Goal: Contribute content: Add original content to the website for others to see

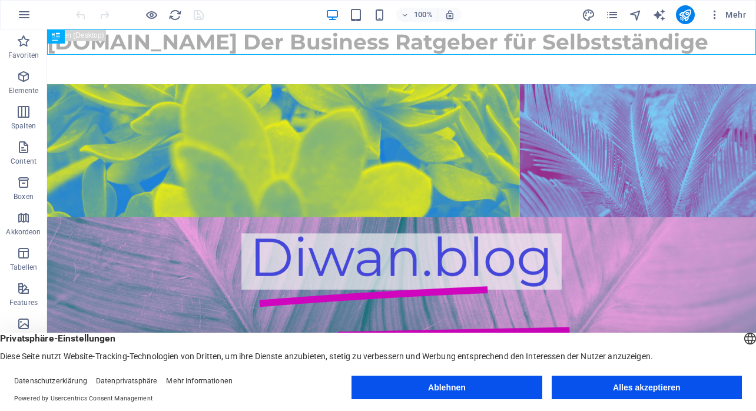
click at [671, 386] on button "Alles akzeptieren" at bounding box center [647, 388] width 190 height 24
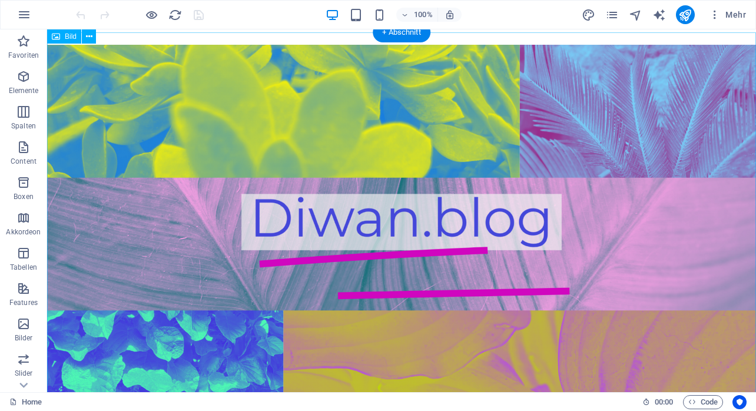
scroll to position [35, 0]
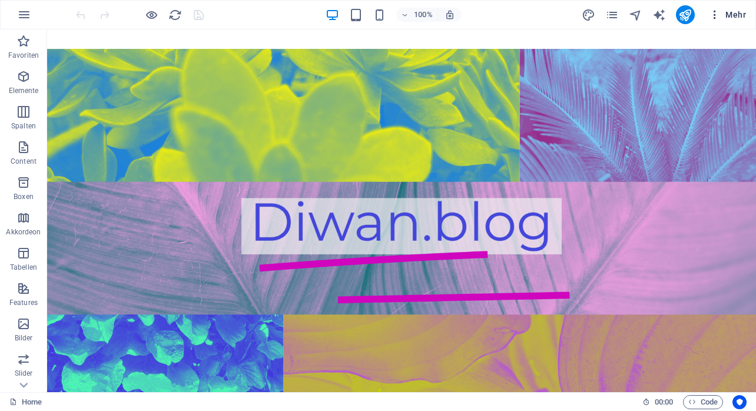
click at [732, 14] on span "Mehr" at bounding box center [727, 15] width 37 height 12
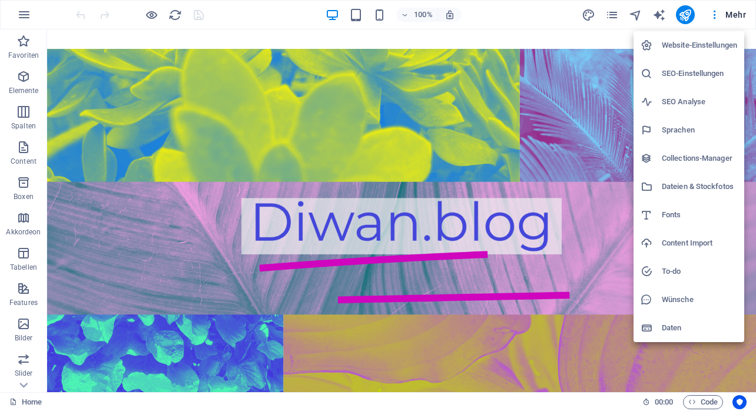
click at [691, 156] on h6 "Collections-Manager" at bounding box center [699, 158] width 75 height 14
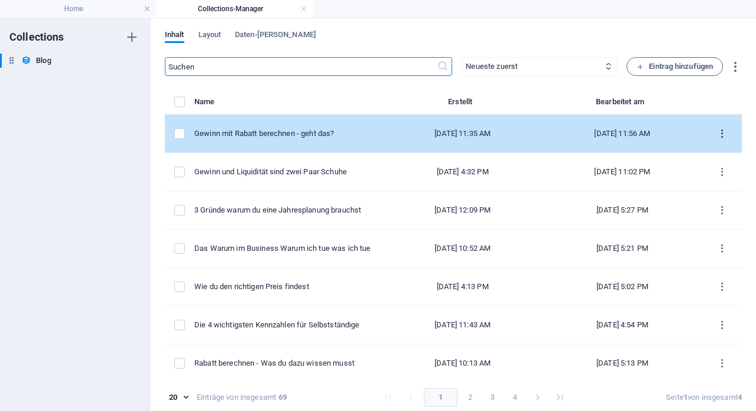
click at [719, 137] on icon "items list" at bounding box center [722, 133] width 11 height 11
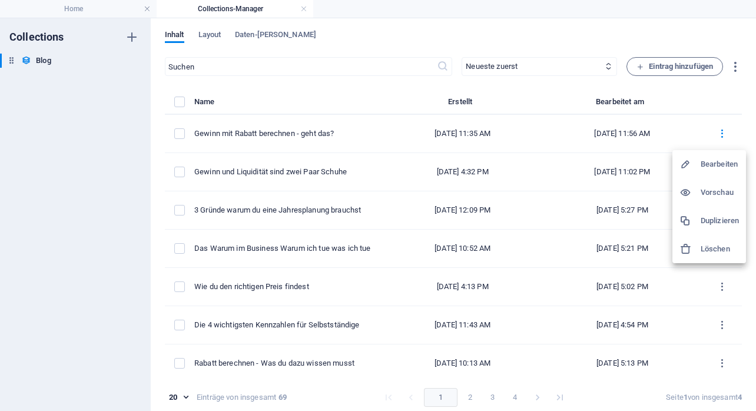
click at [712, 164] on h6 "Bearbeiten" at bounding box center [720, 164] width 38 height 14
select select "Finanzen"
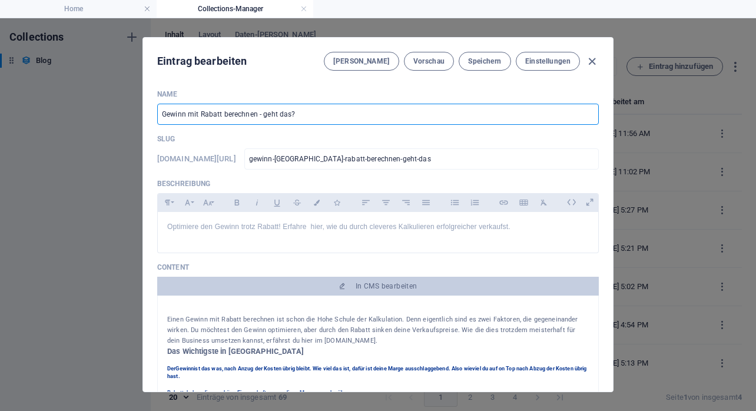
drag, startPoint x: 201, startPoint y: 115, endPoint x: 137, endPoint y: 110, distance: 64.4
click at [157, 110] on input "Gewinn mit Rabatt berechnen - geht das?" at bounding box center [378, 114] width 442 height 21
type input "Rabatt mit Gewinn berechnen - geht das?"
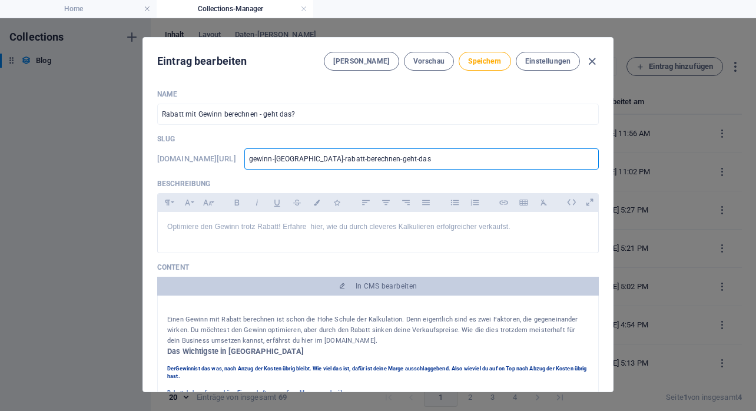
drag, startPoint x: 364, startPoint y: 160, endPoint x: 324, endPoint y: 158, distance: 40.1
click at [324, 158] on input "gewinn-[GEOGRAPHIC_DATA]-rabatt-berechnen-geht-das" at bounding box center [421, 158] width 355 height 21
type input "rabatt-berechnen-geht-das"
type input "rabatt-mberechnen-geht-das"
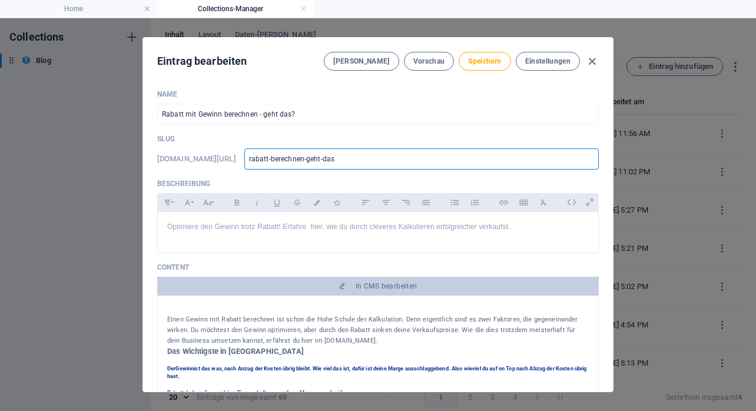
type input "rabatt-mberechnen-geht-das"
type input "rabatt-miberechnen-geht-das"
type input "rabatt-mitberechnen-geht-das"
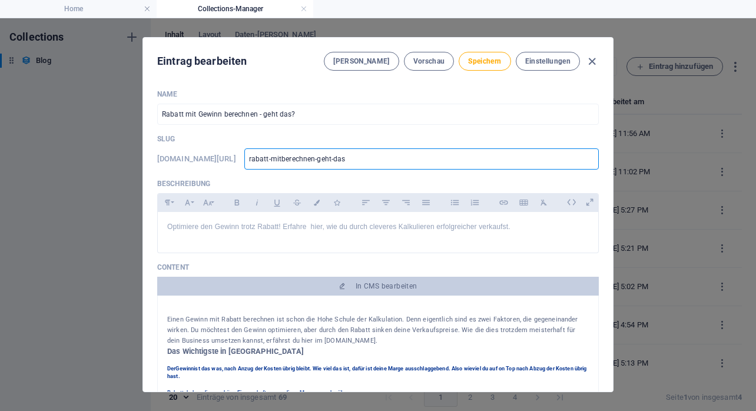
type input "rabatt-mit-berechnen-geht-das"
type input "rabatt-mit-gberechnen-geht-das"
type input "rabatt-mit-geberechnen-geht-das"
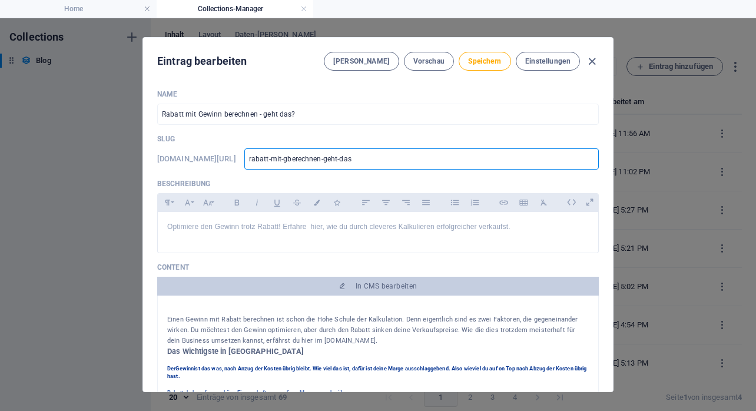
type input "rabatt-mit-geberechnen-geht-das"
type input "rabatt-mit-gewberechnen-geht-das"
type input "rabatt-mit-gewiberechnen-geht-das"
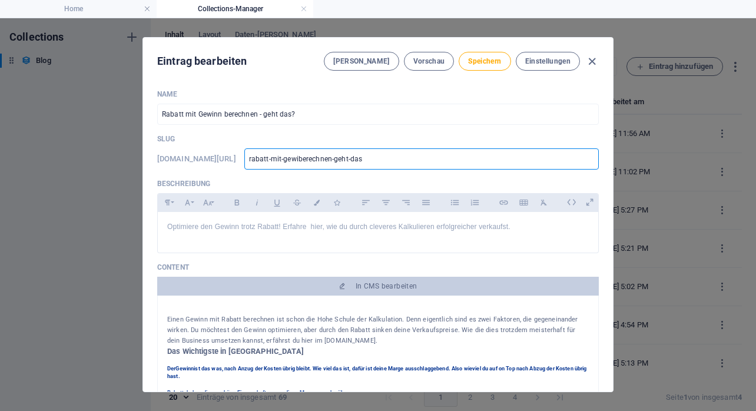
type input "rabatt-mit-gewinberechnen-geht-das"
type input "rabatt-mit-gewinnberechnen-geht-das"
type input "rabatt-mit-gewinn-berechnen-geht-das"
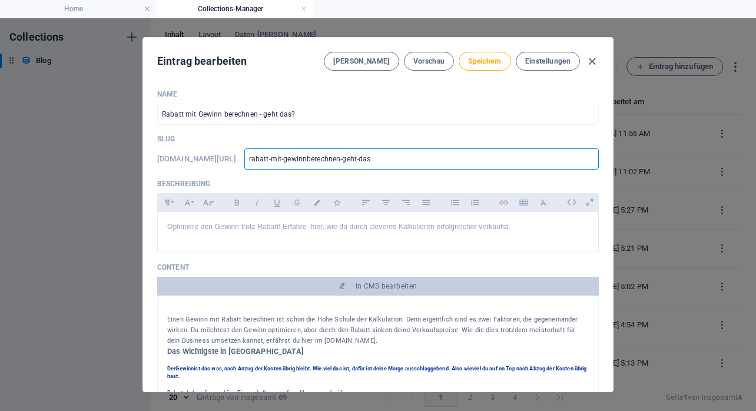
type input "rabatt-mit-gewinn-berechnen-geht-das"
click at [490, 61] on span "Speichern" at bounding box center [484, 61] width 33 height 9
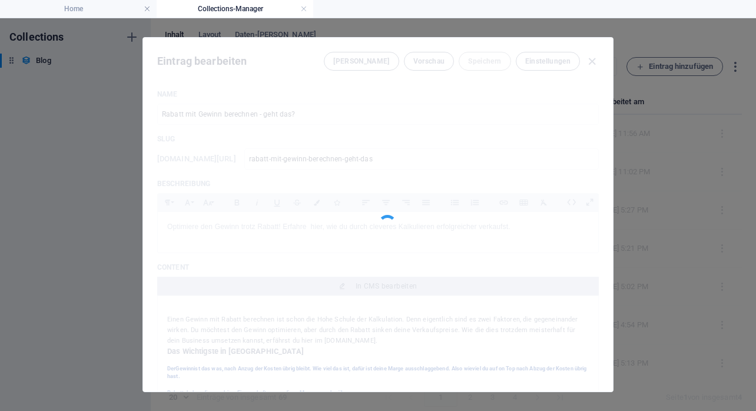
type input "rabatt-mit-gewinn-berechnen-geht-das"
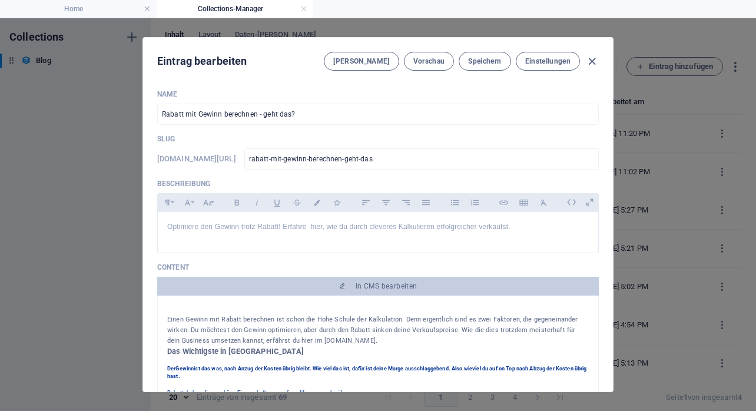
drag, startPoint x: 220, startPoint y: 321, endPoint x: 186, endPoint y: 319, distance: 34.8
click at [186, 319] on p "Einen Gewinn mit Rabatt berechnen ist schon die Hohe Schule der Kalkulation. De…" at bounding box center [378, 331] width 422 height 32
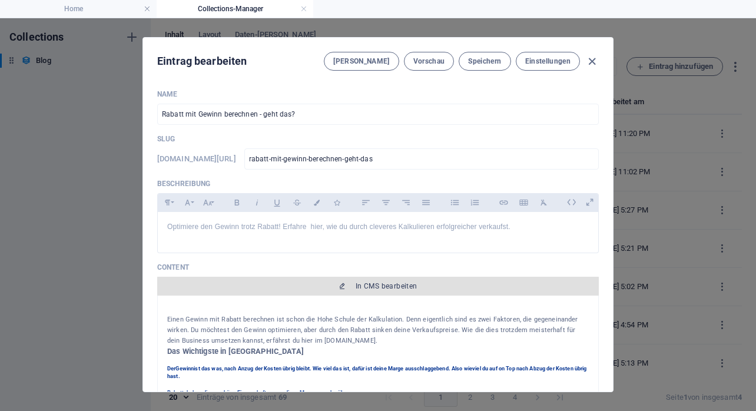
click at [358, 285] on span "In CMS bearbeiten" at bounding box center [387, 286] width 62 height 9
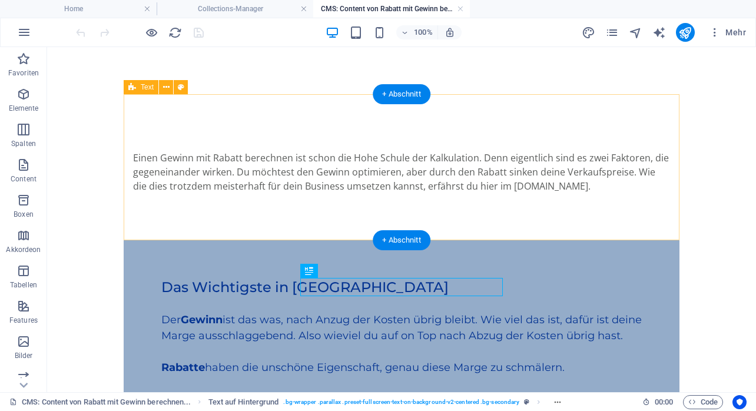
scroll to position [0, 0]
click at [214, 157] on div "Einen Gewinn mit Rabatt berechnen ist schon die Hohe Schule der Kalkulation. De…" at bounding box center [401, 172] width 537 height 42
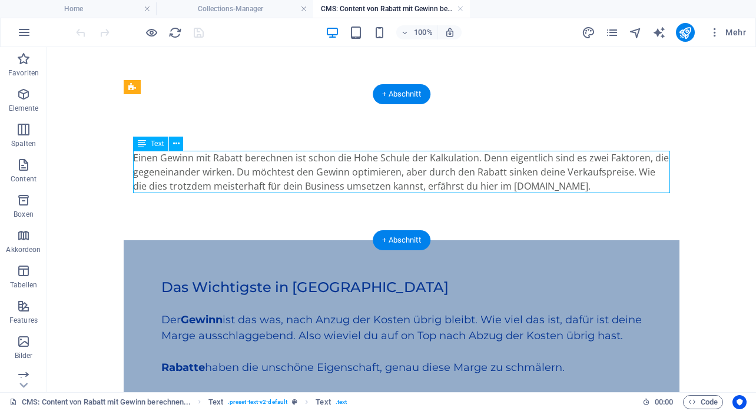
click at [214, 157] on div "Einen Gewinn mit Rabatt berechnen ist schon die Hohe Schule der Kalkulation. De…" at bounding box center [401, 172] width 537 height 42
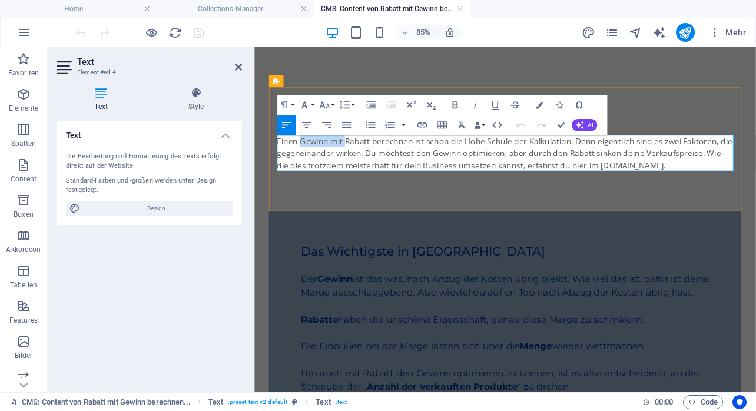
drag, startPoint x: 363, startPoint y: 161, endPoint x: 309, endPoint y: 161, distance: 53.6
click at [309, 161] on p "Einen Gewinn mit Rabatt berechnen ist schon die Hohe Schule der Kalkulation. De…" at bounding box center [549, 172] width 537 height 42
click at [427, 162] on p "Einen Rabatt mit Gewinn berechnen ist schon die Hohe Schule der Kalkulation. De…" at bounding box center [549, 172] width 537 height 42
click at [254, 47] on lt-span "berechnen ," at bounding box center [254, 47] width 0 height 0
click at [756, 174] on p "Einen Rabatt mit Gewinn berechnen, ist schon die Hohe Schule der Kalkulation. D…" at bounding box center [549, 172] width 537 height 42
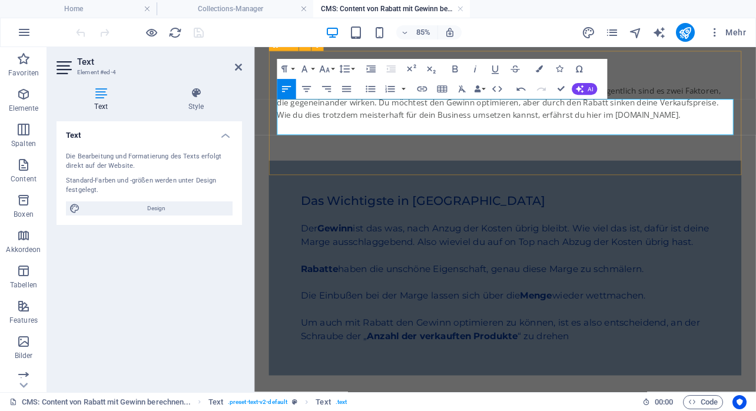
scroll to position [77, 0]
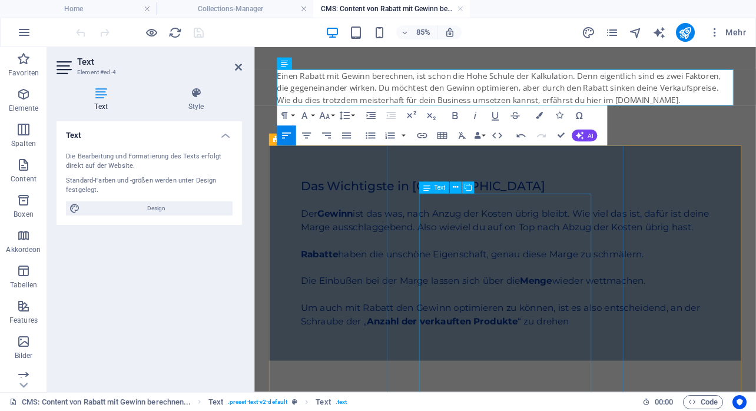
click at [537, 245] on div "Der Gewinn ist das was, nach Anzug der Kosten übrig bleibt. Wie viel das ist, d…" at bounding box center [549, 299] width 481 height 159
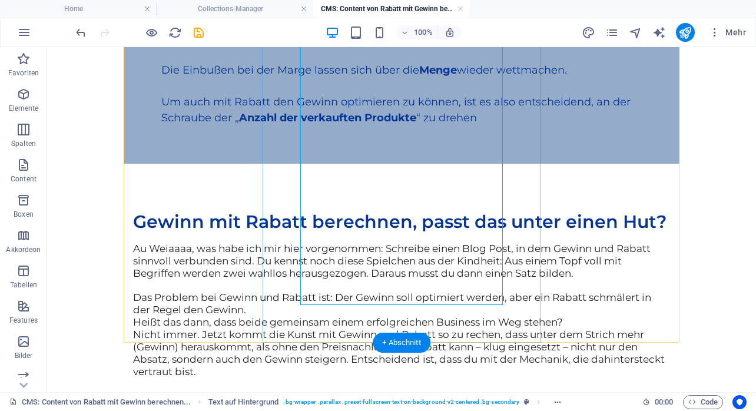
scroll to position [331, 0]
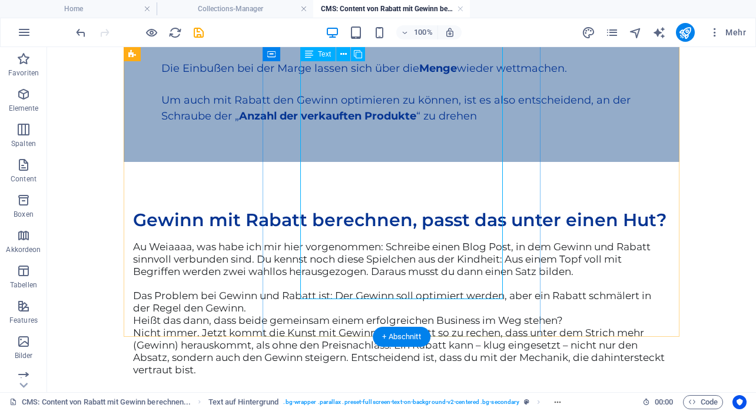
click at [425, 124] on div "Der Gewinn ist das was, nach Anzug der Kosten übrig bleibt. Wie viel das ist, d…" at bounding box center [401, 44] width 481 height 159
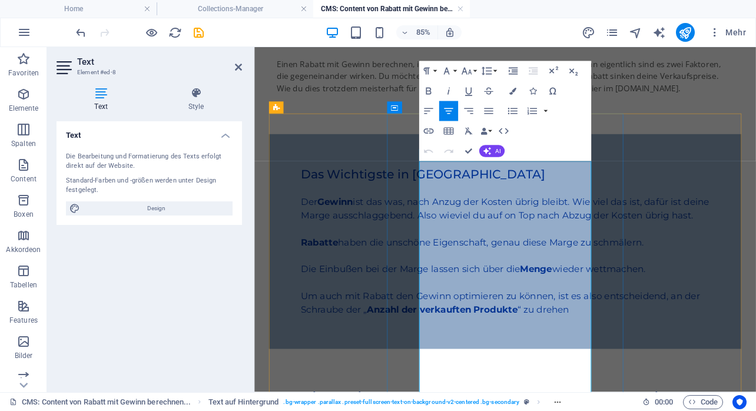
scroll to position [83, 0]
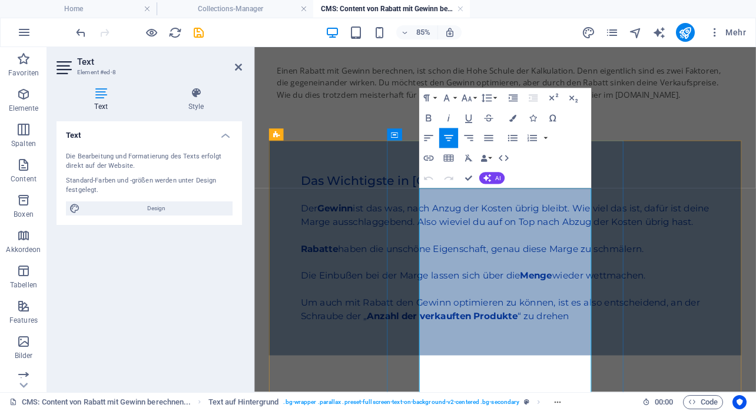
click at [566, 241] on h5 "Der Gewinn ist das was, nach Anzug der Kosten übrig bleibt. Wie viel das ist, d…" at bounding box center [549, 245] width 481 height 32
click at [254, 47] on lt-span ", was" at bounding box center [254, 47] width 0 height 0
click at [593, 261] on h5 "Der Gewinn ist das, was nach Anzug der Kosten übrig bleibt. Wie viel das ist, d…" at bounding box center [549, 245] width 481 height 32
click at [254, 47] on lt-em "wie viel" at bounding box center [254, 47] width 0 height 0
click at [477, 261] on h5 "Der Gewinn ist das, was nach Anzug der Kosten übrig bleibt. Wie viel das ist, d…" at bounding box center [549, 245] width 481 height 32
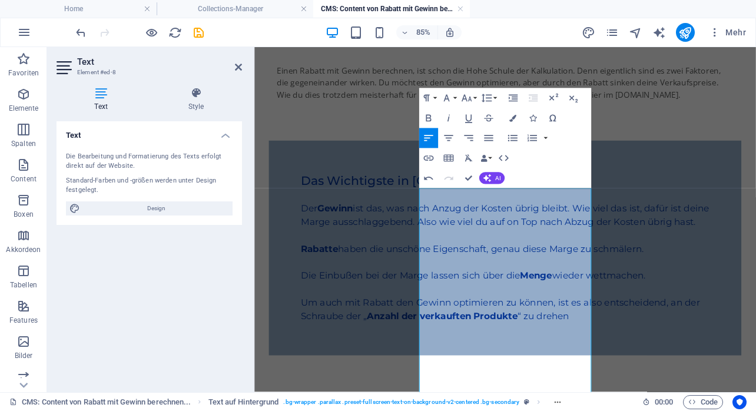
click at [254, 47] on lt-span "on top" at bounding box center [254, 47] width 0 height 0
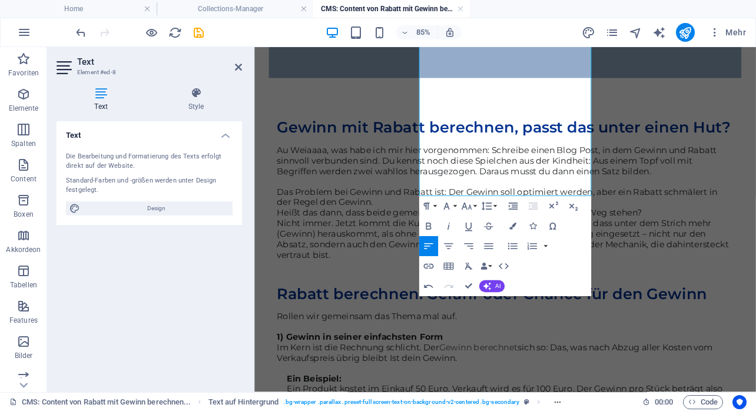
scroll to position [410, 0]
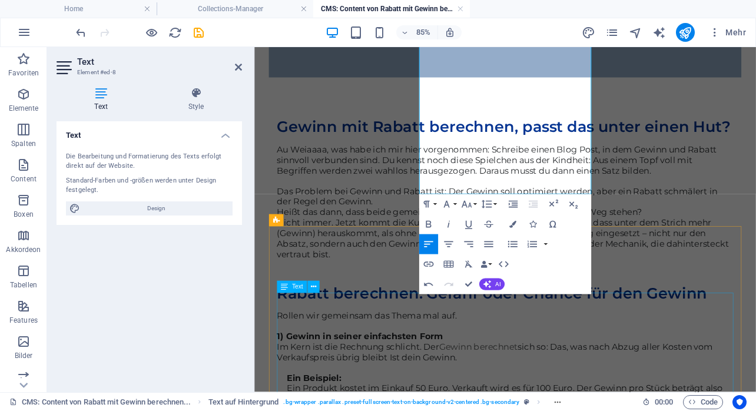
click at [452, 297] on div "Au Weiaaaa, was habe ich mir hier vorgenommen: Schreibe einen Blog Post, in dem…" at bounding box center [549, 229] width 537 height 135
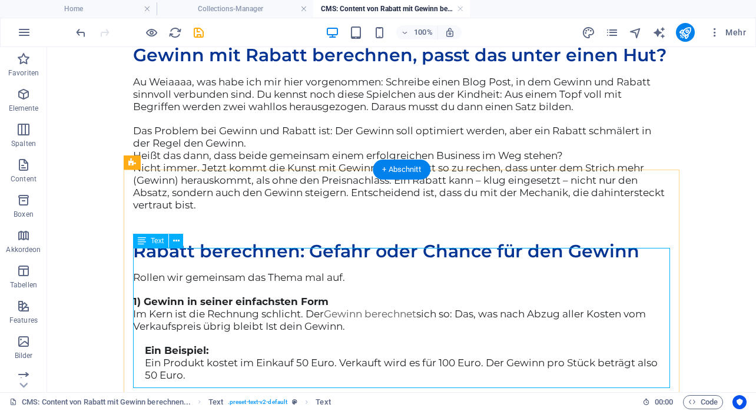
scroll to position [499, 0]
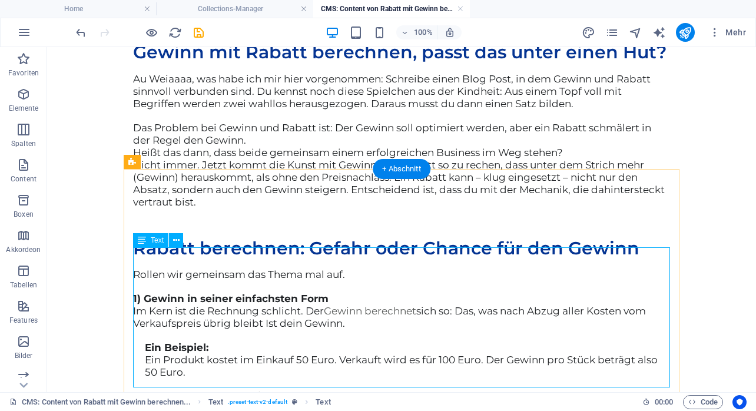
click at [397, 209] on div "Au Weiaaaa, was habe ich mir hier vorgenommen: Schreibe einen Blog Post, in dem…" at bounding box center [401, 140] width 537 height 135
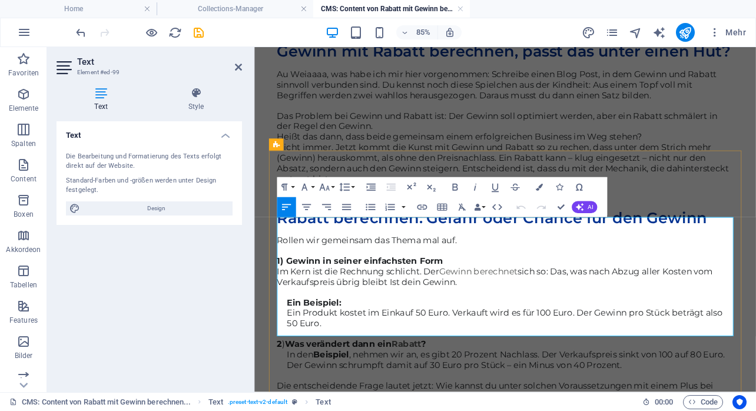
click at [646, 110] on span "Au Weiaaaa, was habe ich mir hier vorgenommen: Schreibe einen Blog Post, in dem…" at bounding box center [540, 91] width 518 height 37
click at [254, 47] on lt-em "Blogpost" at bounding box center [254, 47] width 0 height 0
click at [471, 208] on span "Nicht immer. Jetzt kommt die Kunst mit Gewinn und Rabatt so zu rechen, dass unt…" at bounding box center [547, 183] width 532 height 49
click at [254, 47] on lt-span ", [GEOGRAPHIC_DATA]" at bounding box center [254, 47] width 0 height 0
click at [756, 208] on span "Nicht immer. Jetzt kommt die Kunst, mit Gewinn und Rabatt so zu rechen, dass un…" at bounding box center [547, 183] width 532 height 49
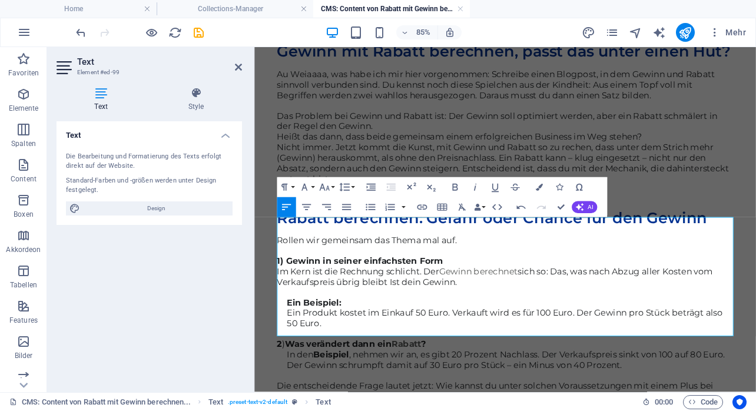
click at [254, 47] on lt-span "dahintersteckt ," at bounding box center [254, 47] width 0 height 0
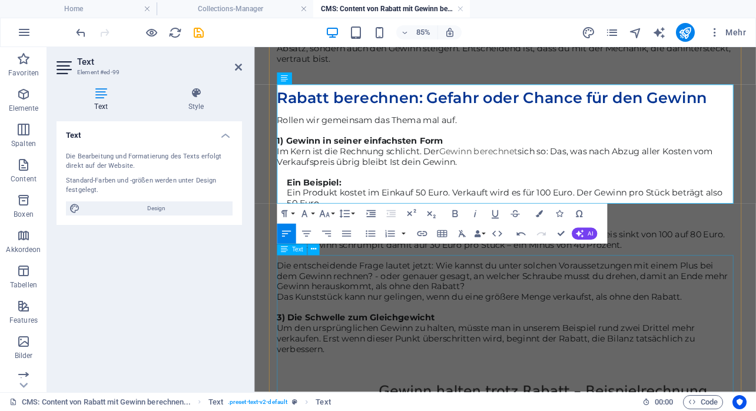
scroll to position [655, 0]
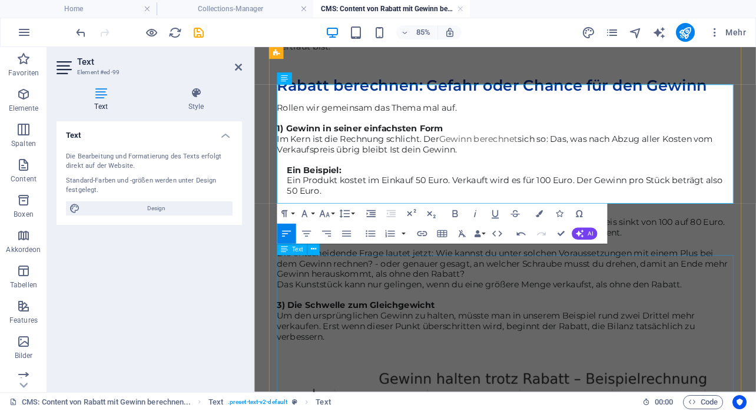
click at [400, 306] on div "Rollen wir gemeinsam das Thema mal auf. 1) Gewinn in seiner einfachsten Form Im…" at bounding box center [549, 254] width 537 height 282
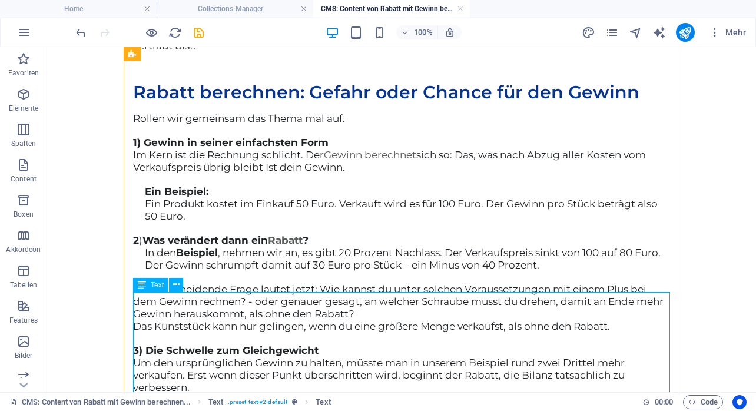
click at [333, 302] on div "Rollen wir gemeinsam das Thema mal auf. 1) Gewinn in seiner einfachsten Form Im…" at bounding box center [401, 254] width 537 height 282
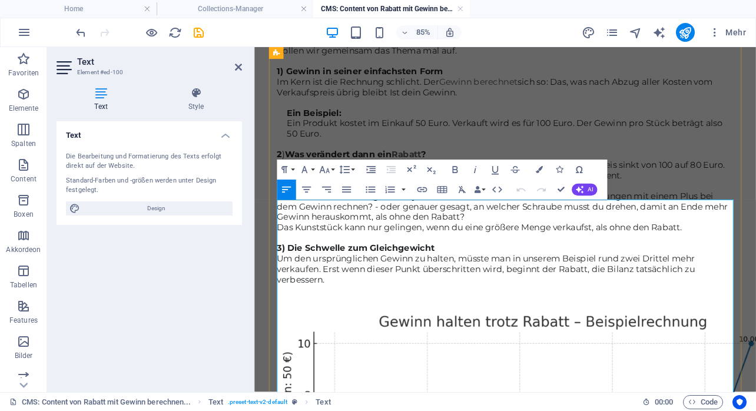
scroll to position [720, 0]
click at [335, 59] on span "Rollen wir gemeinsam das Thema mal auf." at bounding box center [387, 53] width 212 height 12
click at [500, 59] on span "Rollen wir mal gemeinsam das Thema mal auf." at bounding box center [397, 53] width 232 height 12
click at [416, 108] on span "sich so: Das, was nach Abzug aller Kosten vom Verkaufspreis übrig bleibt Ist de…" at bounding box center [537, 96] width 513 height 24
click at [254, 47] on lt-span "i st" at bounding box center [254, 47] width 0 height 0
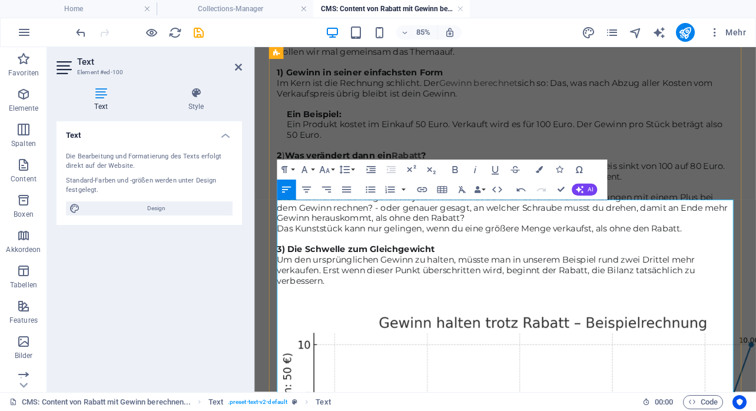
click at [395, 108] on span "sich so: Das, was nach Abzug aller Kosten vom Verkaufspreis übrig bleibt ist de…" at bounding box center [537, 96] width 513 height 24
click at [254, 47] on lt-span "bleibt ," at bounding box center [254, 47] width 0 height 0
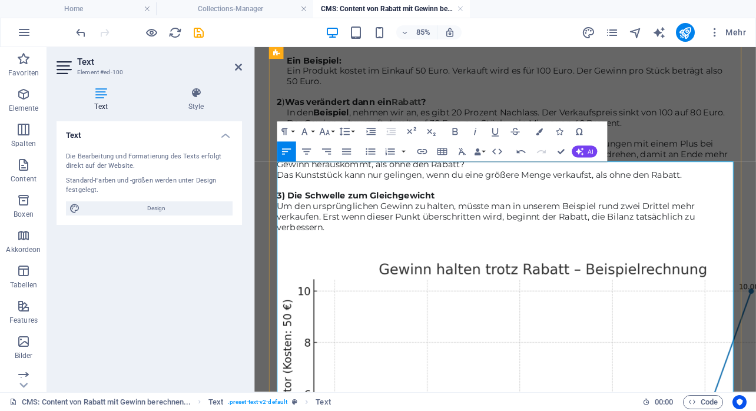
scroll to position [784, 0]
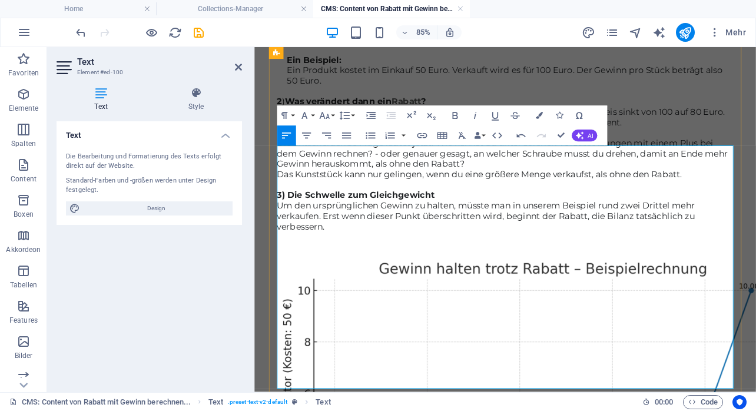
click at [320, 142] on span "In den Beispiel , nehmen wir an, es gibt 20 Prozent Nachlass. Der Verkaufspreis…" at bounding box center [551, 130] width 516 height 24
click at [254, 47] on lt-strong "m" at bounding box center [254, 47] width 0 height 0
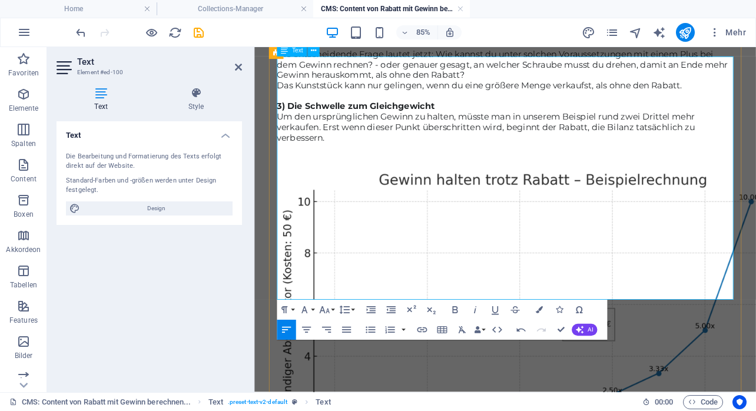
scroll to position [910, 0]
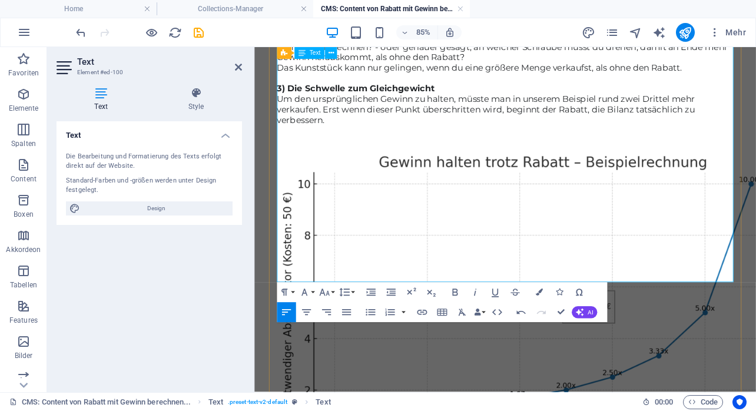
click at [408, 78] on span "Das Kunststück kann nur gelingen, wenn du eine größere Menge verkaufst, als ohn…" at bounding box center [519, 72] width 477 height 12
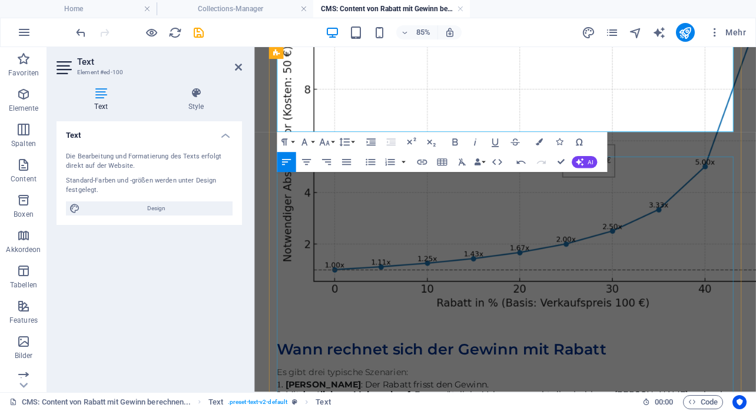
scroll to position [1094, 0]
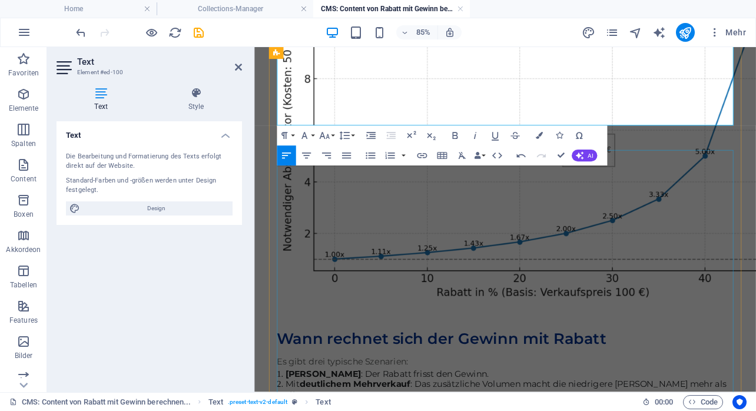
click at [702, 249] on figure at bounding box center [549, 167] width 537 height 366
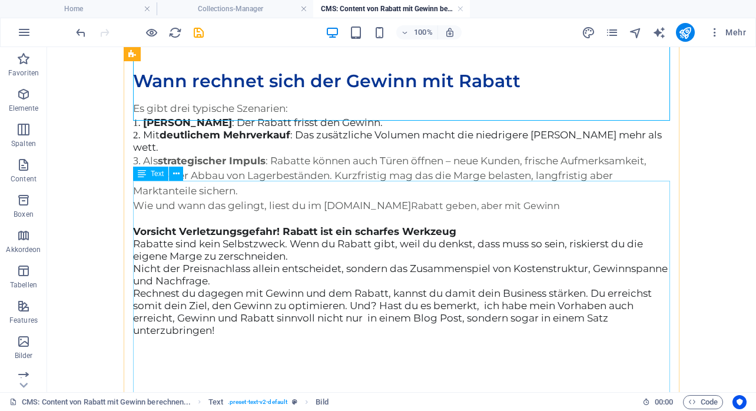
scroll to position [1477, 0]
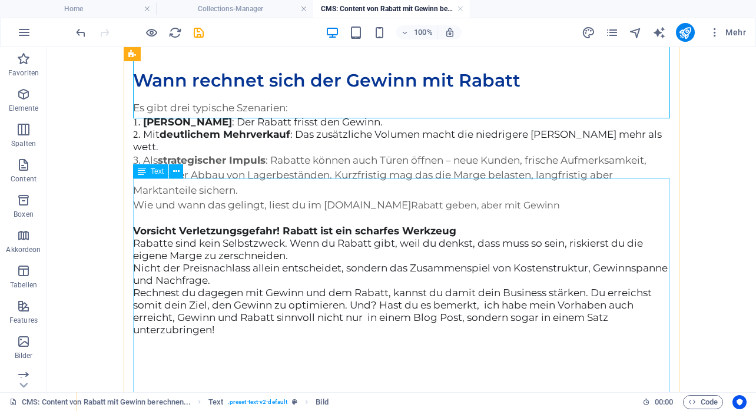
click at [435, 228] on div "Es gibt drei typische Szenarien: Ohne Mehrverkauf : Der Rabatt frisst den Gewin…" at bounding box center [401, 226] width 537 height 250
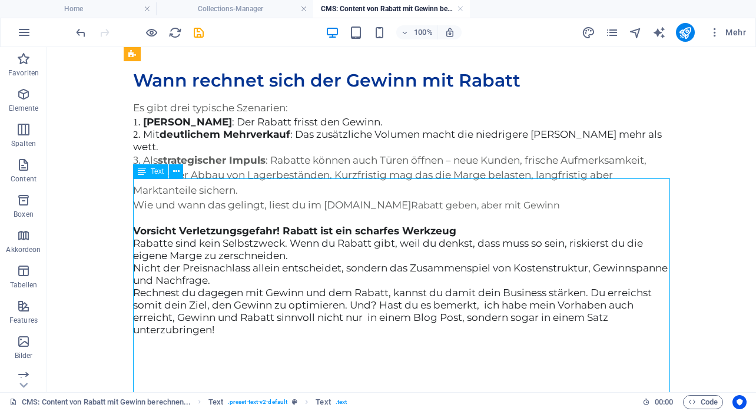
click at [435, 228] on div "Es gibt drei typische Szenarien: Ohne Mehrverkauf : Der Rabatt frisst den Gewin…" at bounding box center [401, 226] width 537 height 250
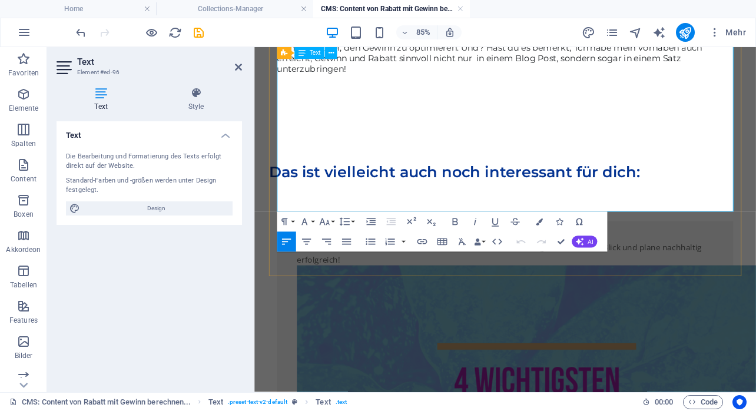
scroll to position [1663, 0]
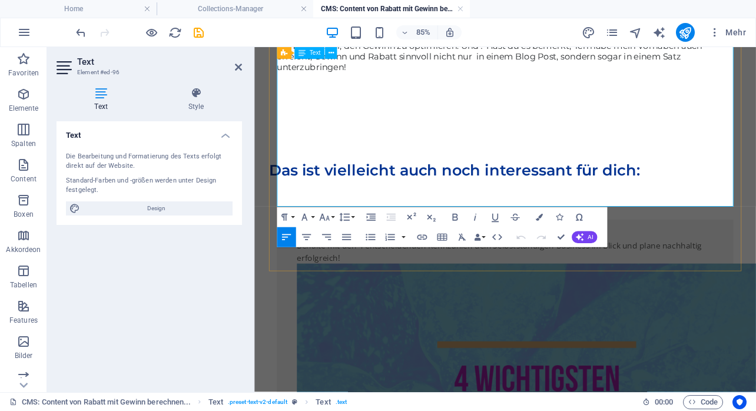
click at [632, 52] on span at bounding box center [629, 46] width 5 height 12
click at [254, 47] on lt-span "Doppeltes Leerzeichen entfernen" at bounding box center [254, 47] width 0 height 0
click at [513, 77] on span "Rechnest du dagegen mit Gewinn und dem Rabatt, kannst du damit dein Business st…" at bounding box center [540, 52] width 519 height 49
click at [254, 47] on lt-div "Doppeltes Leerzeichen entfernen Ignorieren" at bounding box center [254, 47] width 0 height 0
click at [254, 47] on lt-span "Doppeltes Leerzeichen entfernen" at bounding box center [254, 47] width 0 height 0
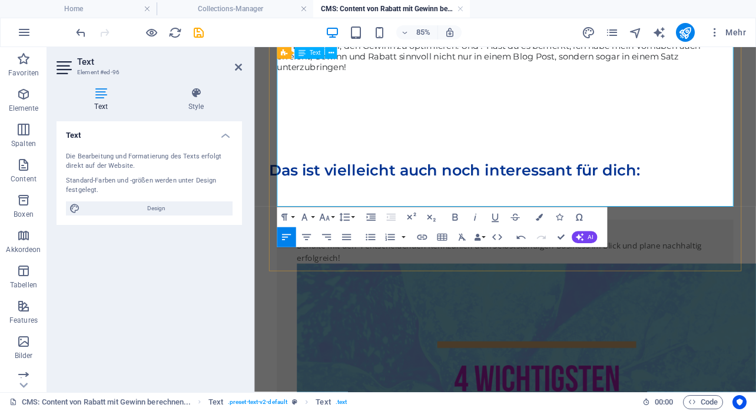
click at [594, 77] on span "Rechnest du dagegen mit Gewinn und dem Rabatt, kannst du damit dein Business st…" at bounding box center [540, 52] width 519 height 49
click at [254, 47] on lt-em "Blogpost" at bounding box center [254, 47] width 0 height 0
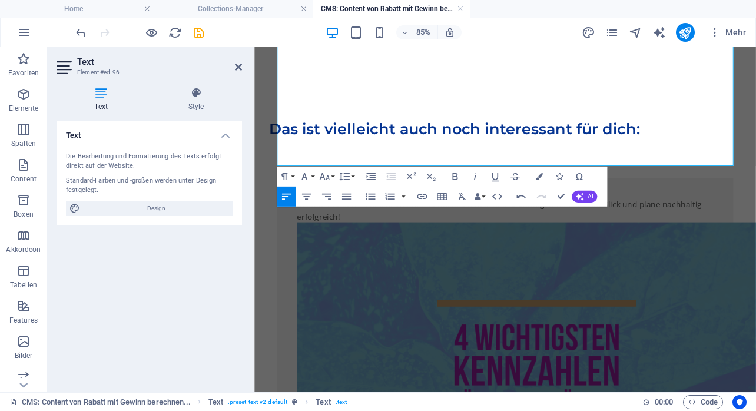
scroll to position [1714, 0]
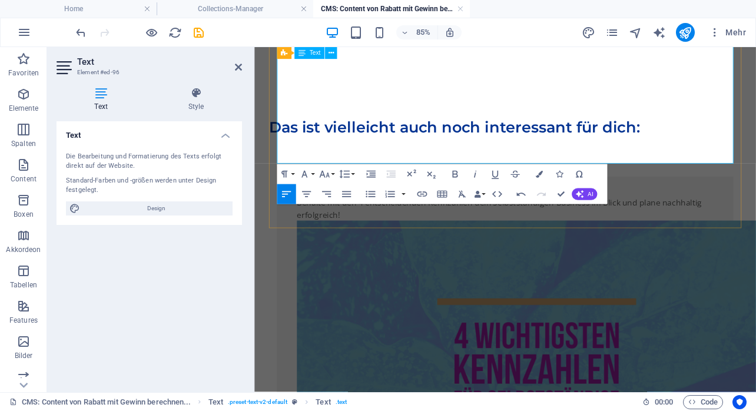
click at [404, 27] on p "Rechnest du dagegen mit Gewinn und dem Rabatt, kannst du damit dein Business st…" at bounding box center [549, 1] width 537 height 49
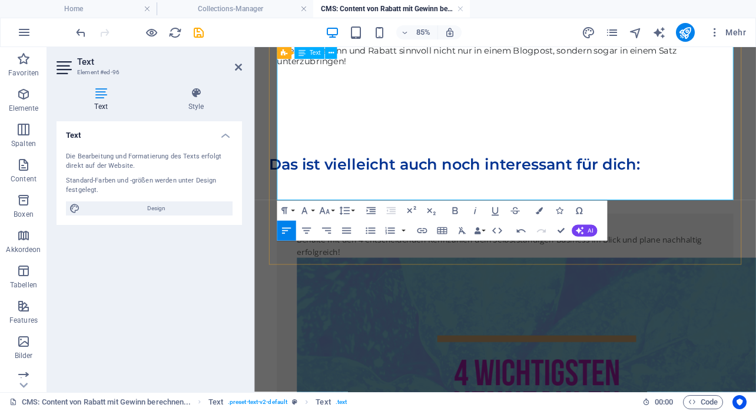
scroll to position [1671, 0]
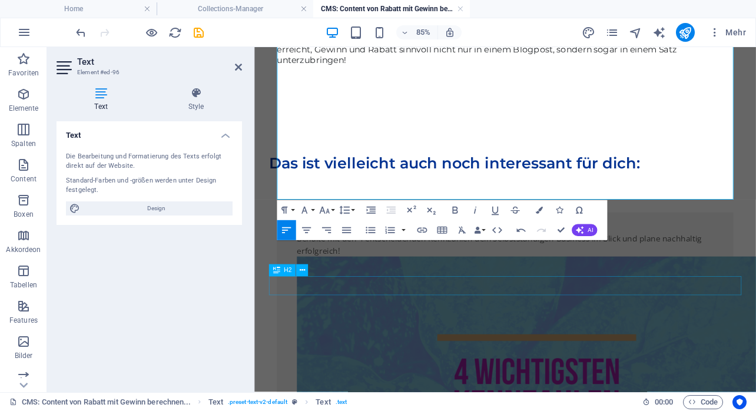
click at [701, 196] on div "Das ist vielleicht auch noch interessant für dich:" at bounding box center [550, 184] width 556 height 22
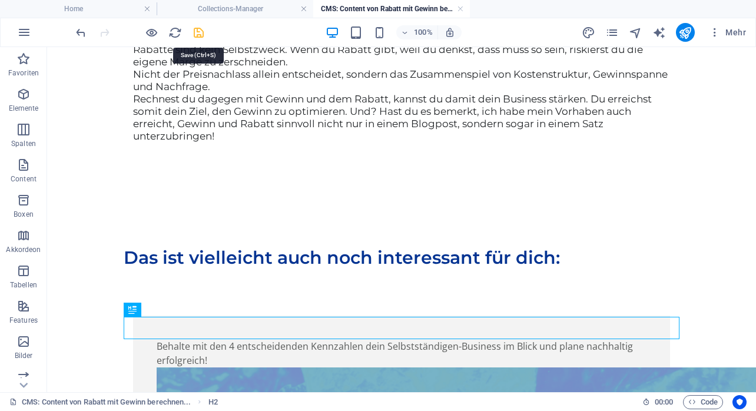
click at [198, 37] on icon "save" at bounding box center [199, 33] width 14 height 14
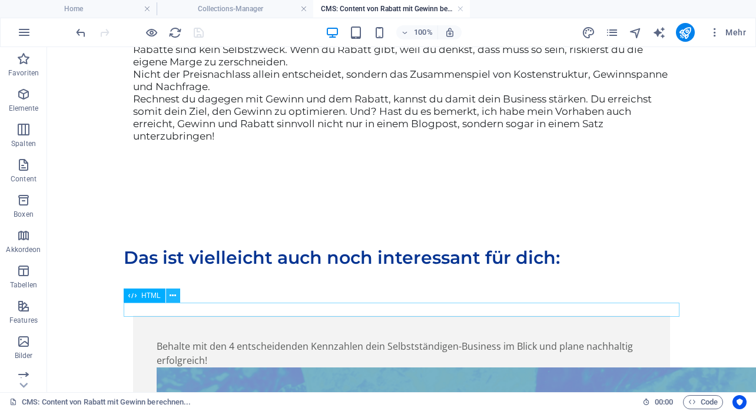
click at [174, 296] on icon at bounding box center [173, 296] width 6 height 12
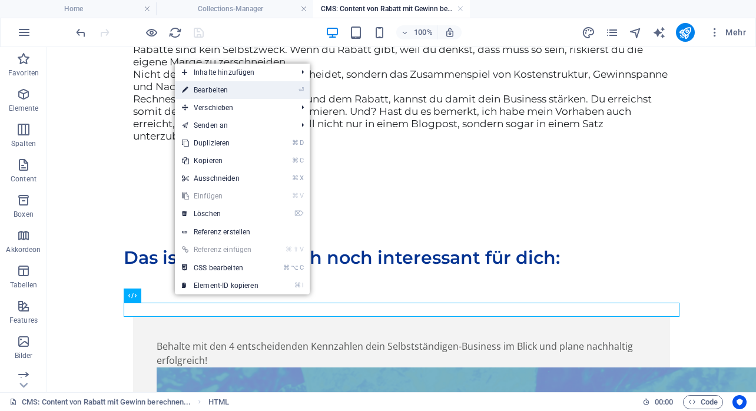
click at [217, 90] on link "⏎ Bearbeiten" at bounding box center [220, 90] width 91 height 18
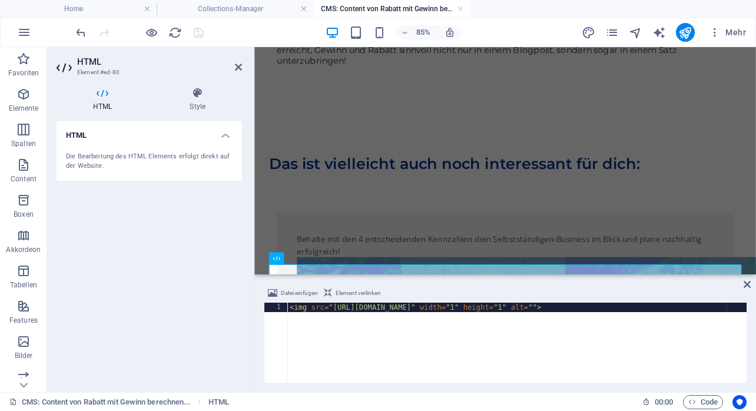
drag, startPoint x: 738, startPoint y: 312, endPoint x: 313, endPoint y: 312, distance: 424.7
click at [313, 312] on div "< img src = "[URL][DOMAIN_NAME]" width = "1" height = "1" alt = "" >" at bounding box center [516, 352] width 459 height 99
type textarea "<img src="[URL][DOMAIN_NAME]" width="1" height="1" alt="""
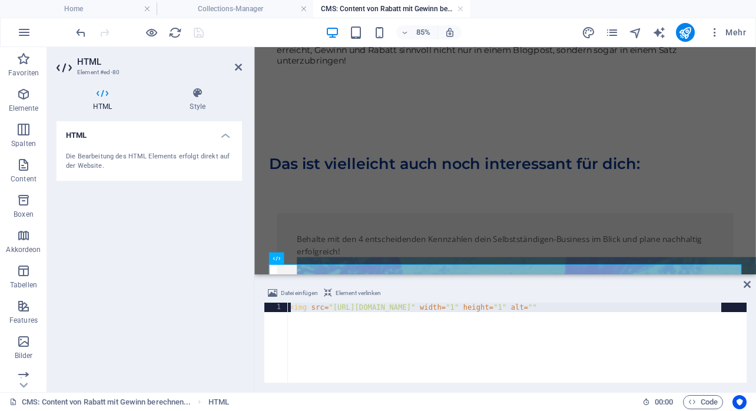
drag, startPoint x: 727, startPoint y: 306, endPoint x: 277, endPoint y: 306, distance: 450.1
click at [287, 306] on div "< img src = "[URL][DOMAIN_NAME]" width = "1" height = "1" alt = """ at bounding box center [516, 343] width 459 height 80
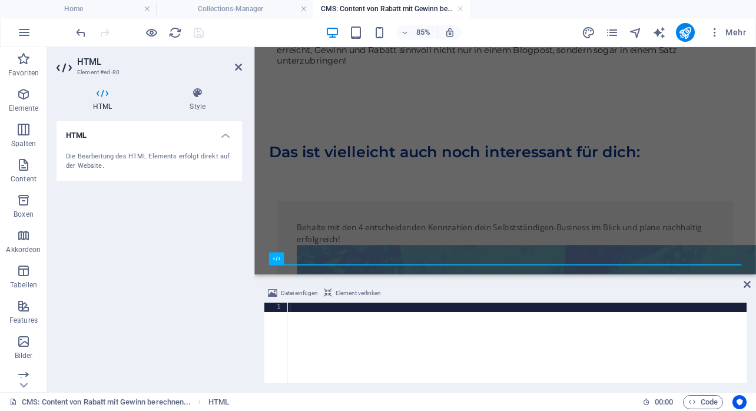
click at [303, 312] on div at bounding box center [516, 352] width 459 height 99
paste textarea "<img src=[URL][DOMAIN_NAME] width=1 height=1 alt=>"
type textarea "<img src=[URL][DOMAIN_NAME] width=1 height=1 alt=>"
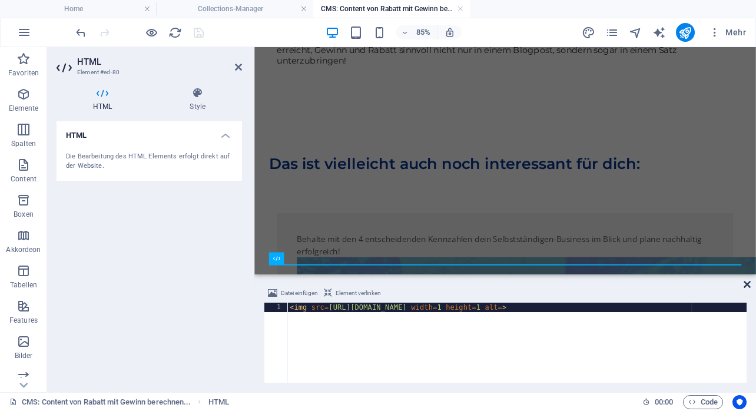
click at [748, 286] on icon at bounding box center [747, 284] width 7 height 9
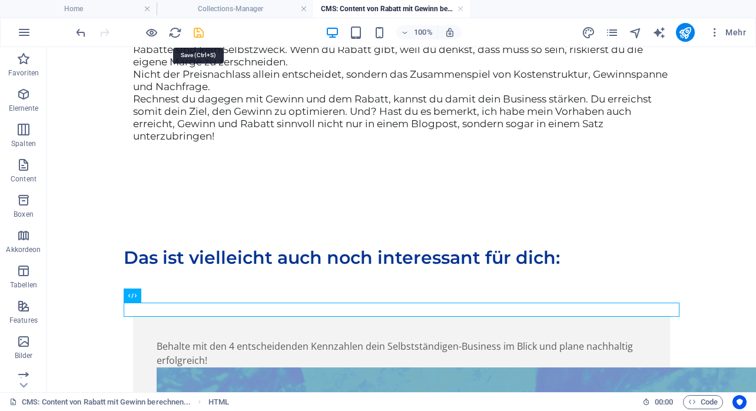
click at [197, 31] on icon "save" at bounding box center [199, 33] width 14 height 14
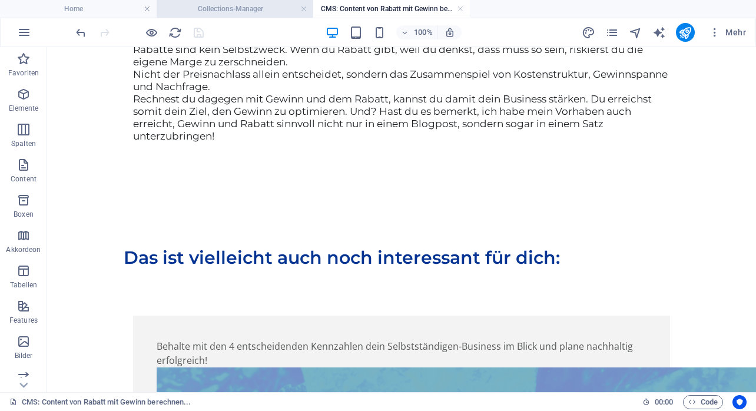
click at [276, 11] on h4 "Collections-Manager" at bounding box center [235, 8] width 157 height 13
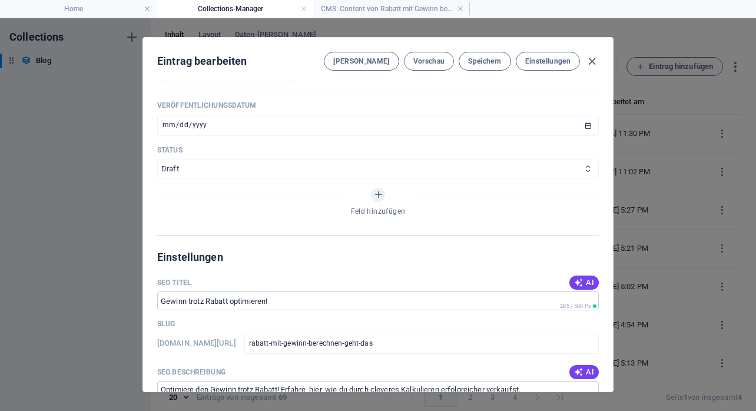
scroll to position [563, 0]
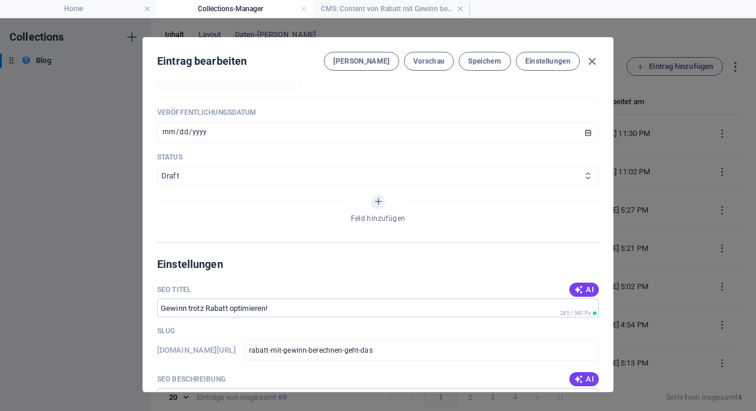
click at [587, 176] on icon at bounding box center [588, 176] width 8 height 8
select select "Published"
click option "Published" at bounding box center [0, 0] width 0 height 0
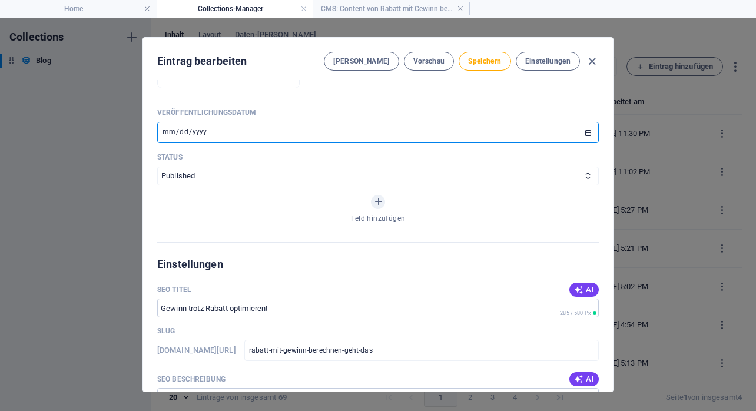
click at [588, 133] on input "[DATE]" at bounding box center [378, 132] width 442 height 21
click at [590, 130] on input "date" at bounding box center [378, 132] width 442 height 21
type input "[DATE]"
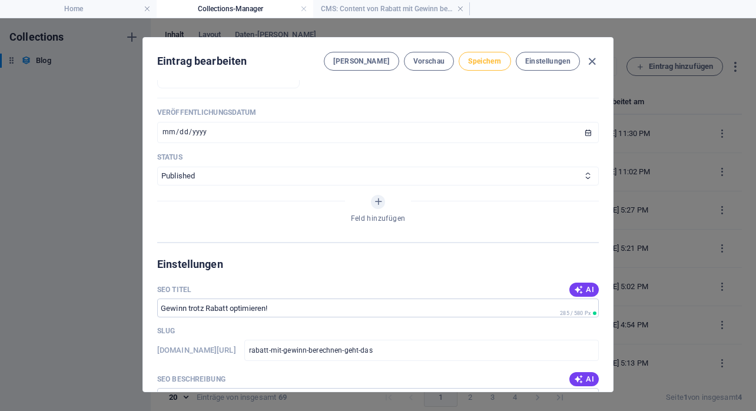
click at [491, 61] on span "Speichern" at bounding box center [484, 61] width 33 height 9
click at [593, 59] on icon "button" at bounding box center [593, 62] width 14 height 14
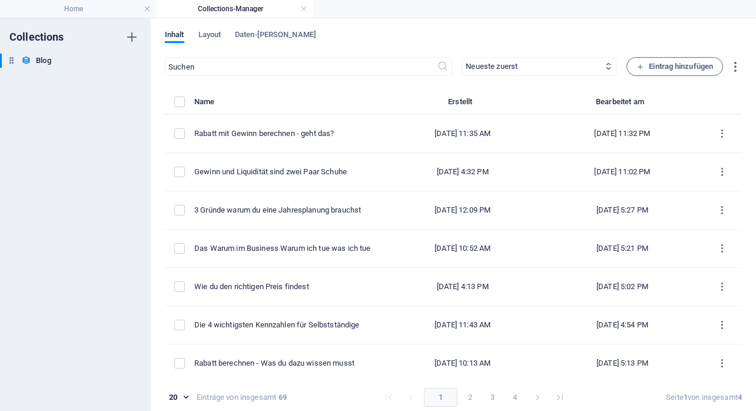
type input "rabatt-mit-gewinn-berechnen-geht-das"
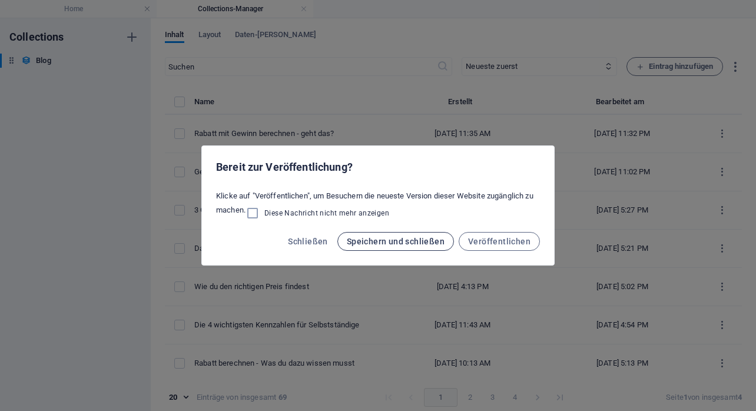
click at [390, 241] on span "Speichern und schließen" at bounding box center [396, 241] width 98 height 9
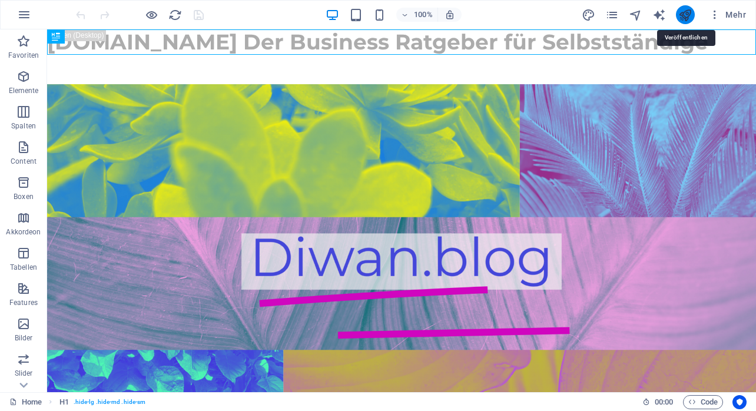
click at [686, 16] on icon "publish" at bounding box center [686, 15] width 14 height 14
